Goal: Task Accomplishment & Management: Use online tool/utility

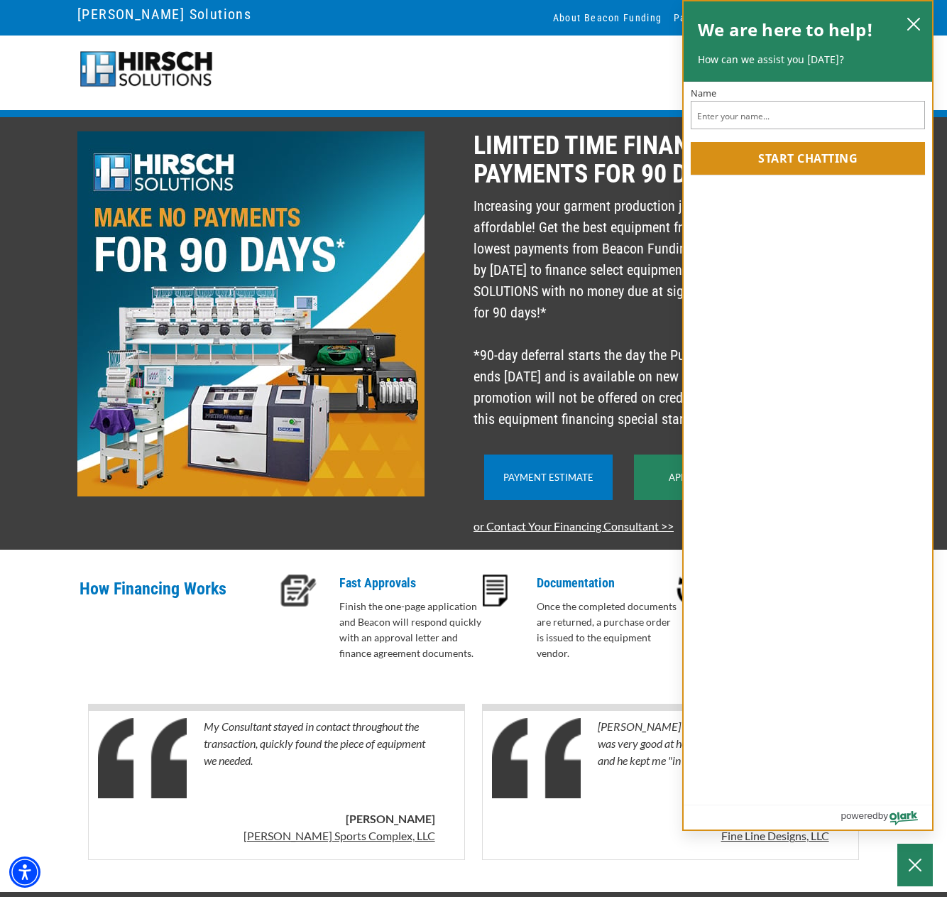
click at [912, 21] on icon "close chatbox" at bounding box center [914, 24] width 14 height 14
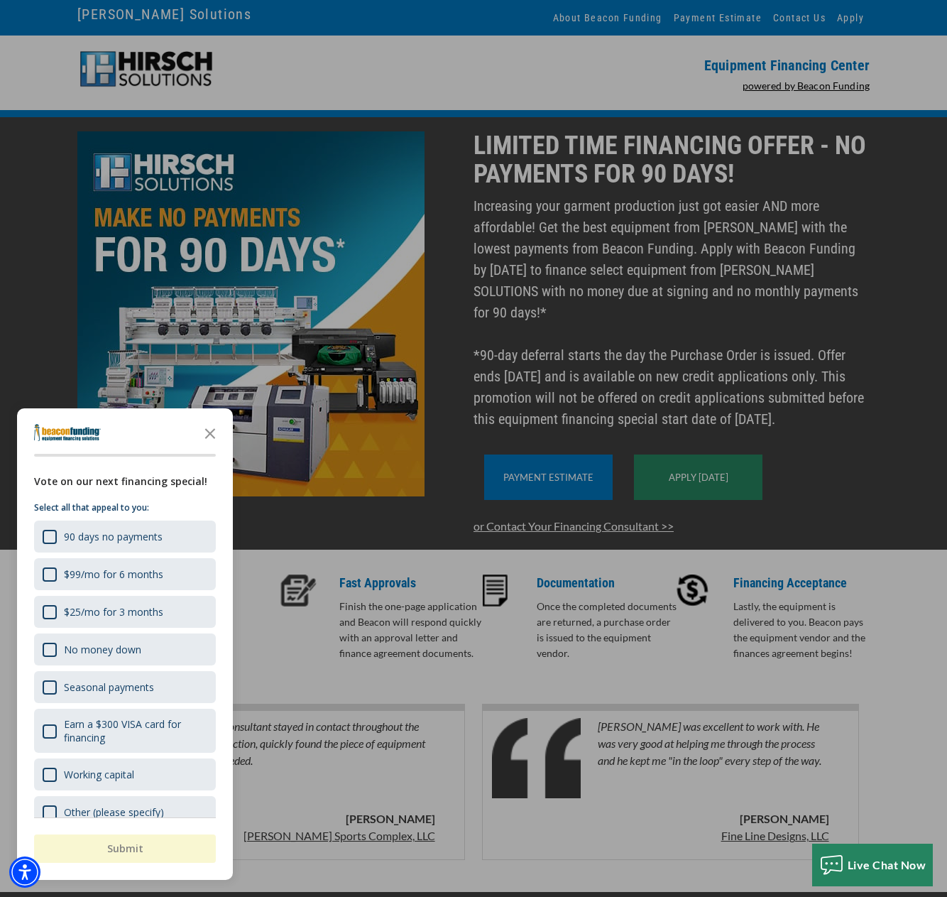
click at [209, 427] on icon "Close the survey" at bounding box center [210, 432] width 28 height 28
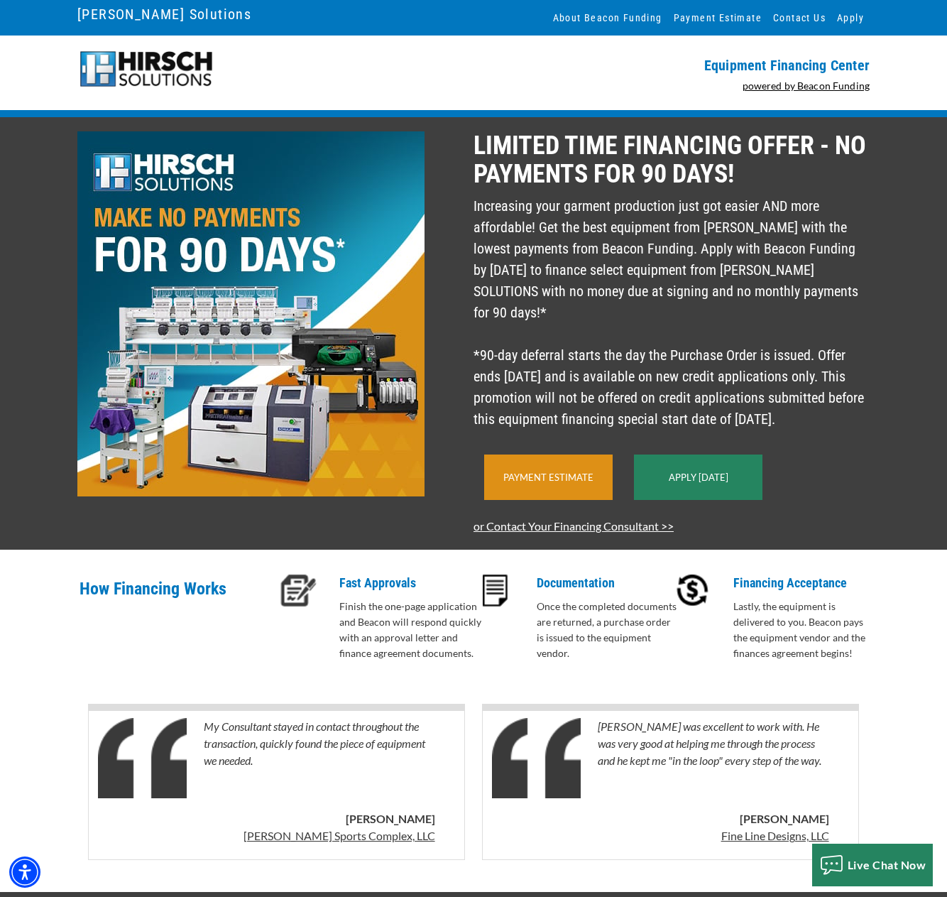
click at [585, 480] on link "Payment Estimate" at bounding box center [548, 476] width 90 height 11
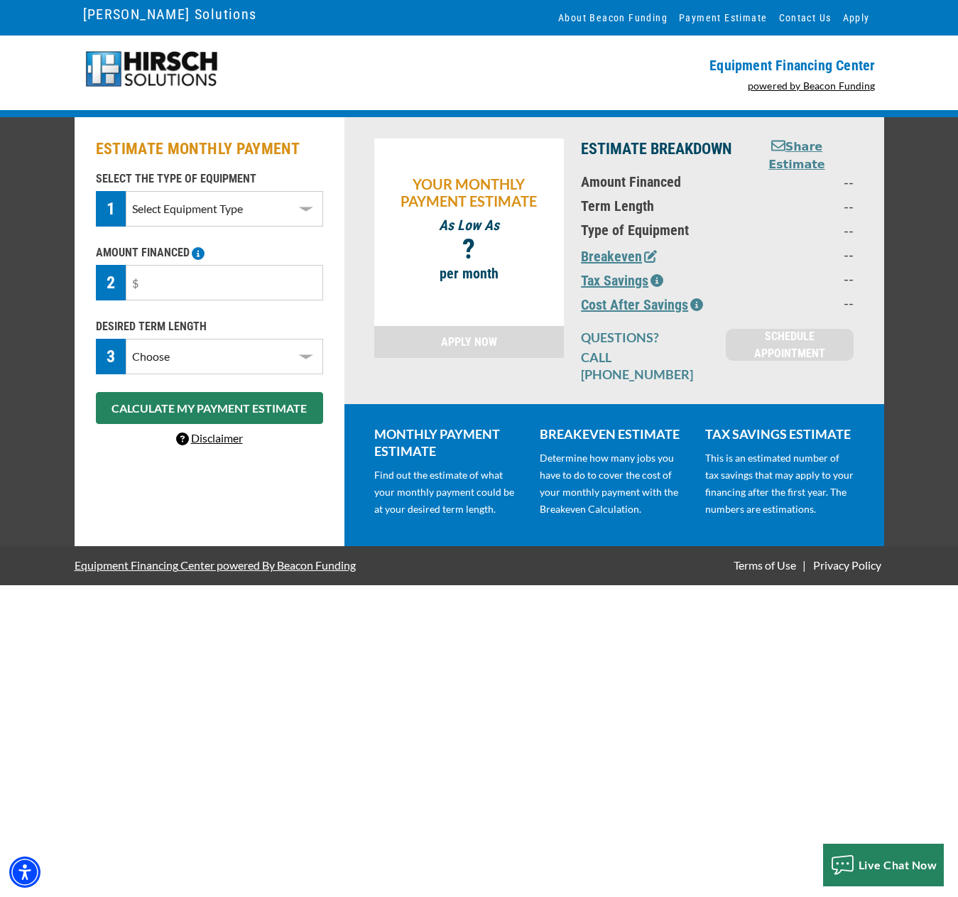
select select "1"
click at [229, 278] on input "text" at bounding box center [224, 282] width 197 height 35
type input "$56,000"
click at [258, 406] on button "CALCULATE MY PAYMENT ESTIMATE" at bounding box center [209, 408] width 227 height 32
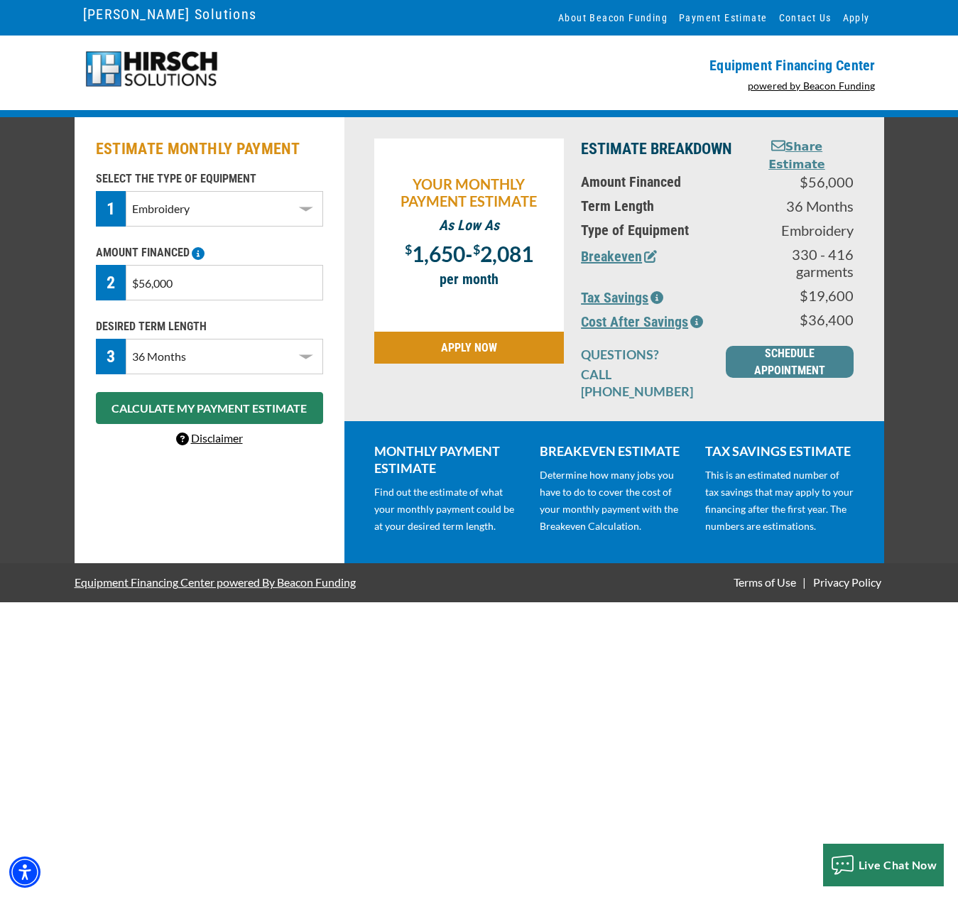
select select "60"
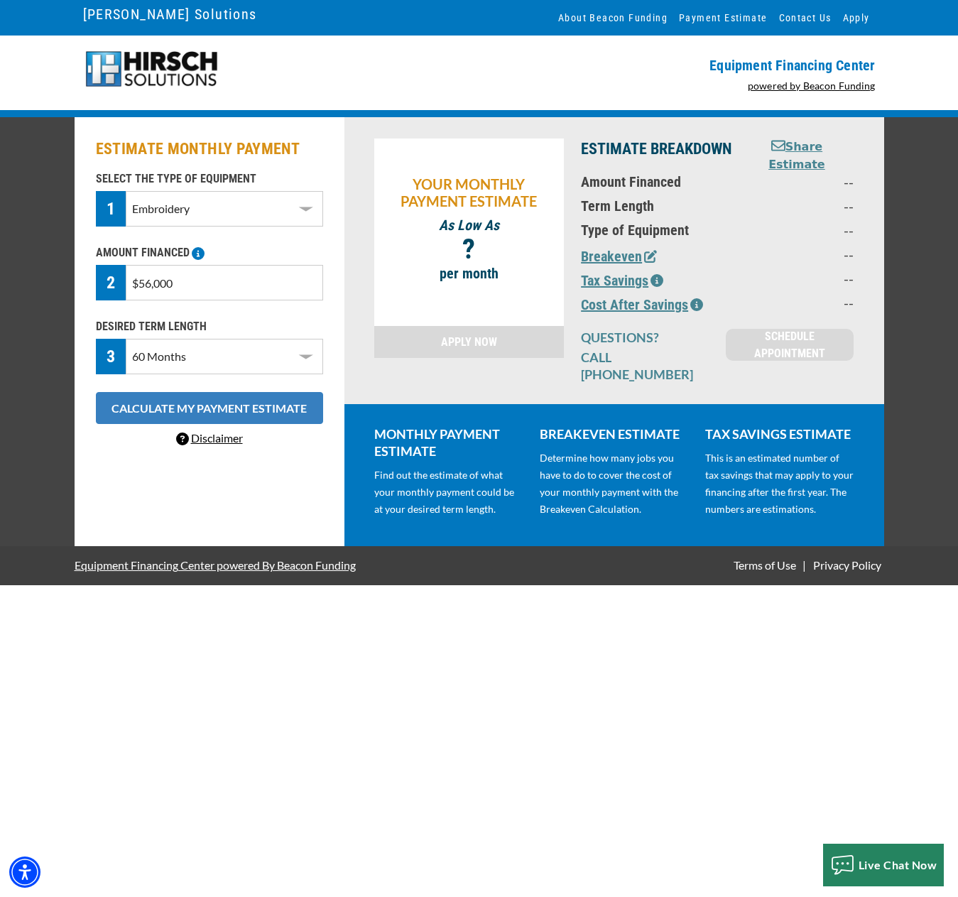
click at [270, 405] on button "CALCULATE MY PAYMENT ESTIMATE" at bounding box center [209, 408] width 227 height 32
